Goal: Task Accomplishment & Management: Use online tool/utility

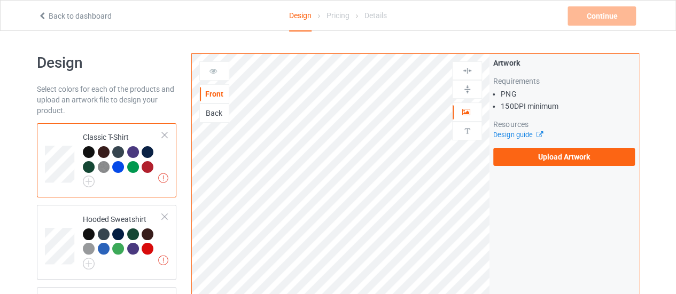
click at [501, 158] on label "Upload Artwork" at bounding box center [564, 157] width 142 height 18
click at [0, 0] on input "Upload Artwork" at bounding box center [0, 0] width 0 height 0
click at [567, 158] on label "Upload Artwork" at bounding box center [564, 157] width 142 height 18
click at [0, 0] on input "Upload Artwork" at bounding box center [0, 0] width 0 height 0
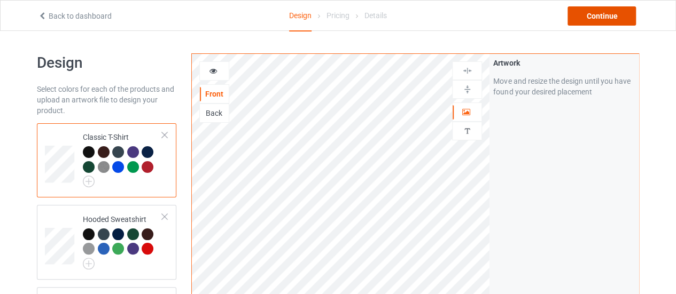
click at [611, 19] on div "Continue" at bounding box center [601, 15] width 68 height 19
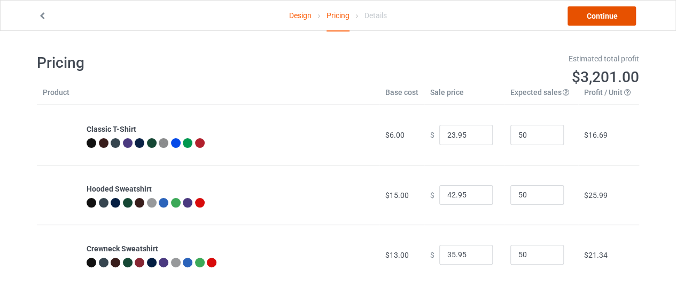
click at [586, 23] on link "Continue" at bounding box center [601, 15] width 68 height 19
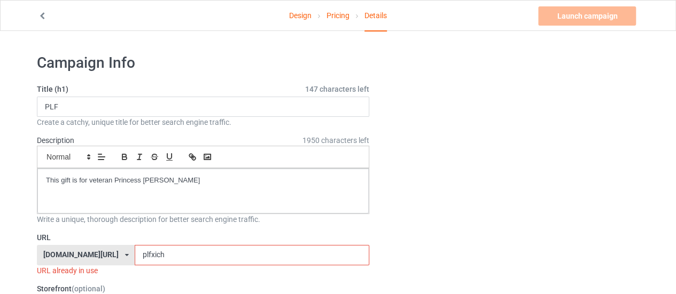
click at [146, 257] on input "plfxich" at bounding box center [252, 255] width 234 height 20
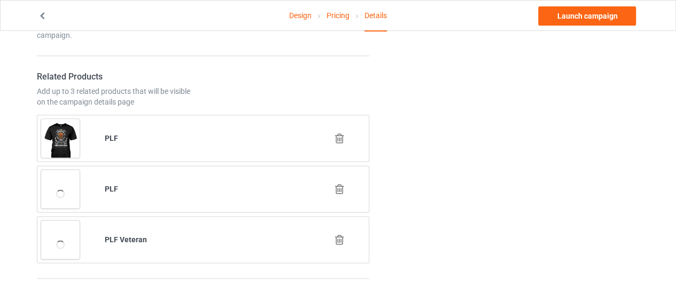
scroll to position [622, 0]
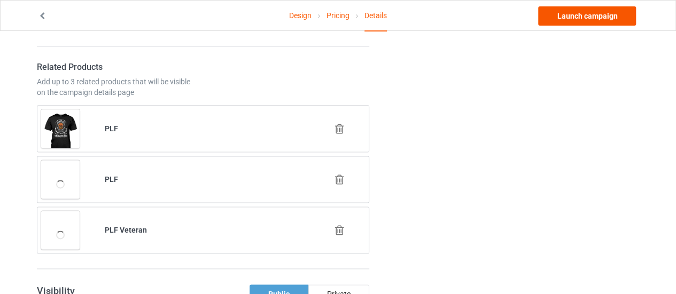
type input "plfhoa"
click at [576, 20] on link "Launch campaign" at bounding box center [587, 15] width 98 height 19
